Goal: Go to known website: Access a specific website the user already knows

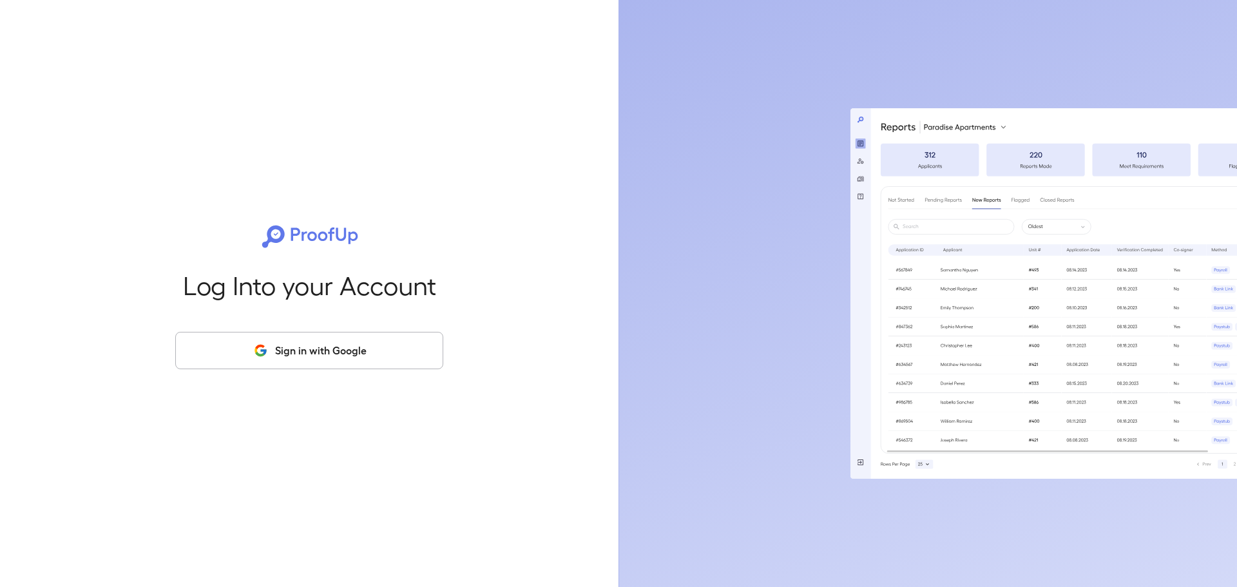
click at [293, 343] on button "Sign in with Google" at bounding box center [309, 350] width 268 height 37
click at [297, 342] on button "Sign in with Google" at bounding box center [309, 350] width 268 height 37
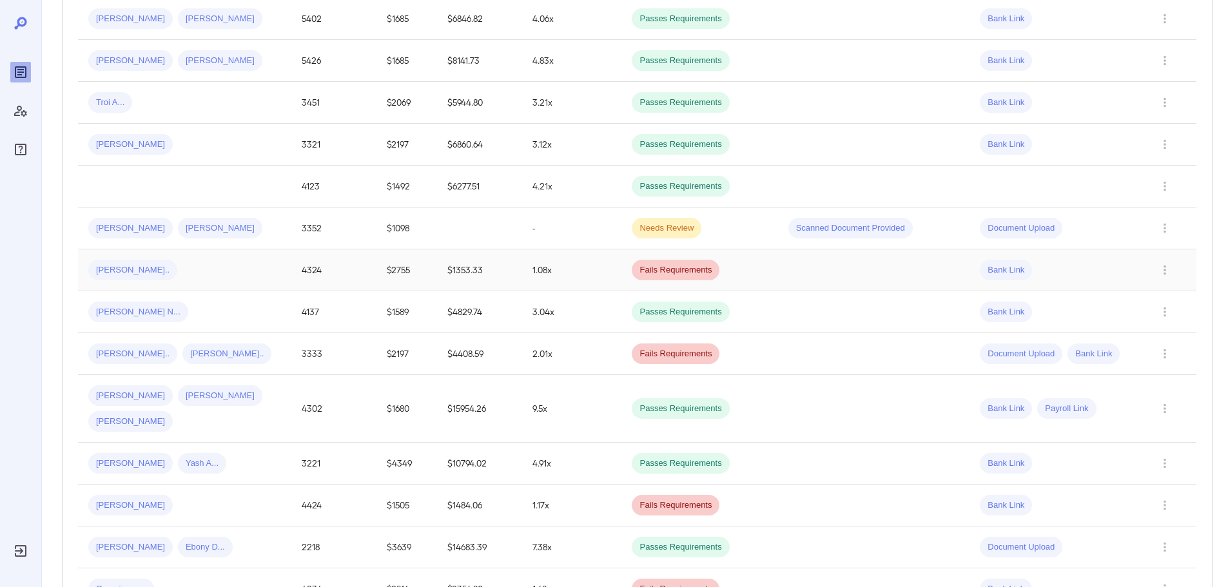
scroll to position [773, 0]
